Goal: Information Seeking & Learning: Learn about a topic

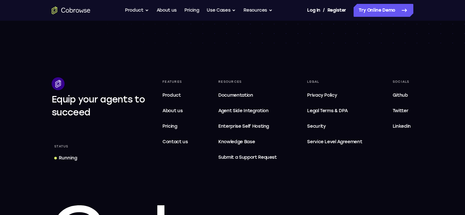
scroll to position [1944, 0]
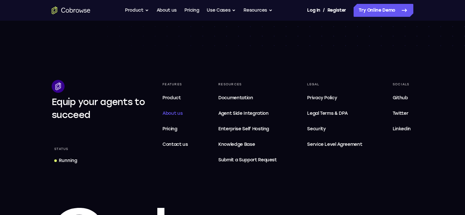
click at [170, 111] on span "About us" at bounding box center [173, 113] width 20 height 5
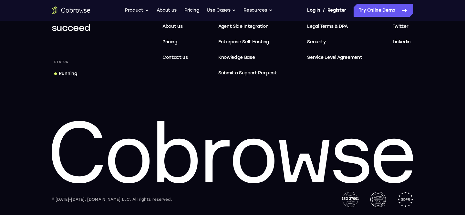
scroll to position [1330, 0]
drag, startPoint x: 54, startPoint y: 199, endPoint x: 114, endPoint y: 198, distance: 60.4
click at [114, 198] on div "© [DATE]-[DATE], [DOMAIN_NAME] LLC. All rights reserved." at bounding box center [112, 199] width 121 height 6
click at [154, 201] on div "© [DATE]-[DATE], [DOMAIN_NAME] LLC. All rights reserved." at bounding box center [112, 199] width 121 height 6
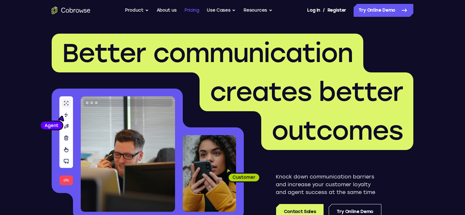
click at [186, 10] on link "Pricing" at bounding box center [192, 10] width 15 height 13
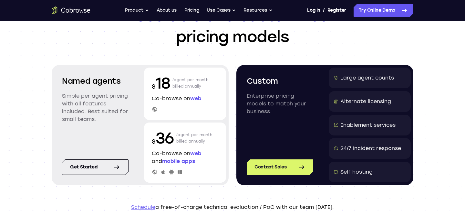
scroll to position [47, 0]
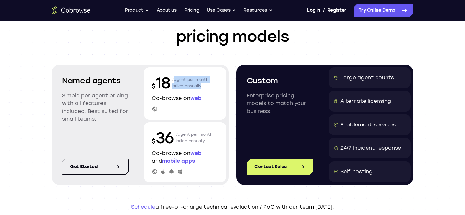
drag, startPoint x: 172, startPoint y: 78, endPoint x: 205, endPoint y: 88, distance: 34.9
click at [205, 88] on div "$ 18 /agent per month billed annually" at bounding box center [185, 82] width 67 height 21
click at [232, 90] on section "Named agents Simple per agent pricing with all features included. Best suited f…" at bounding box center [233, 125] width 362 height 120
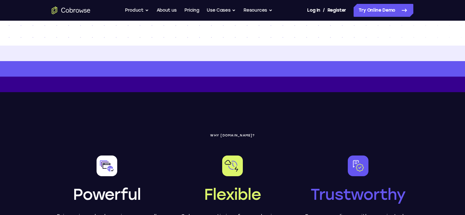
scroll to position [0, 0]
